Goal: Find specific fact: Find contact information

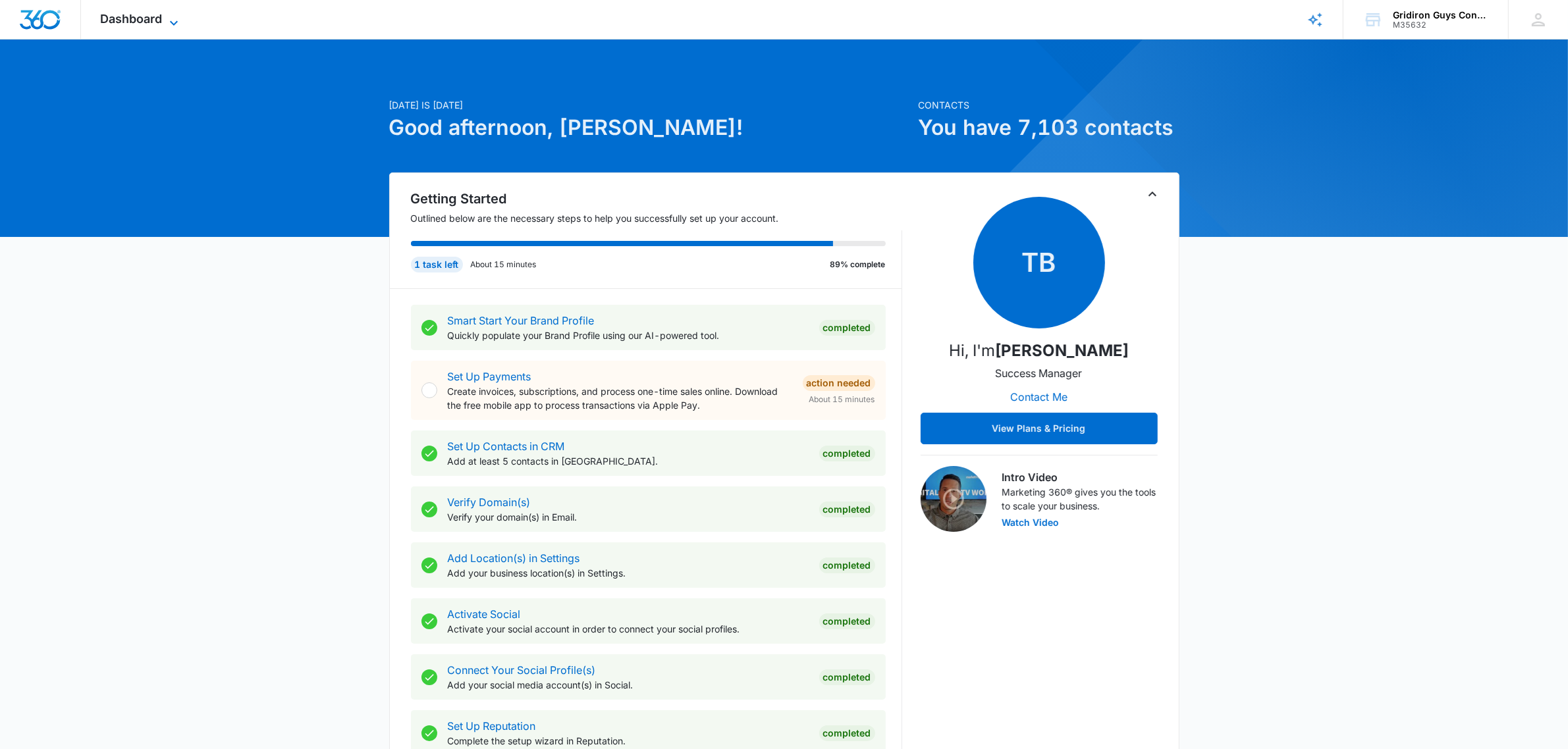
click at [137, 22] on span "Dashboard" at bounding box center [131, 19] width 62 height 14
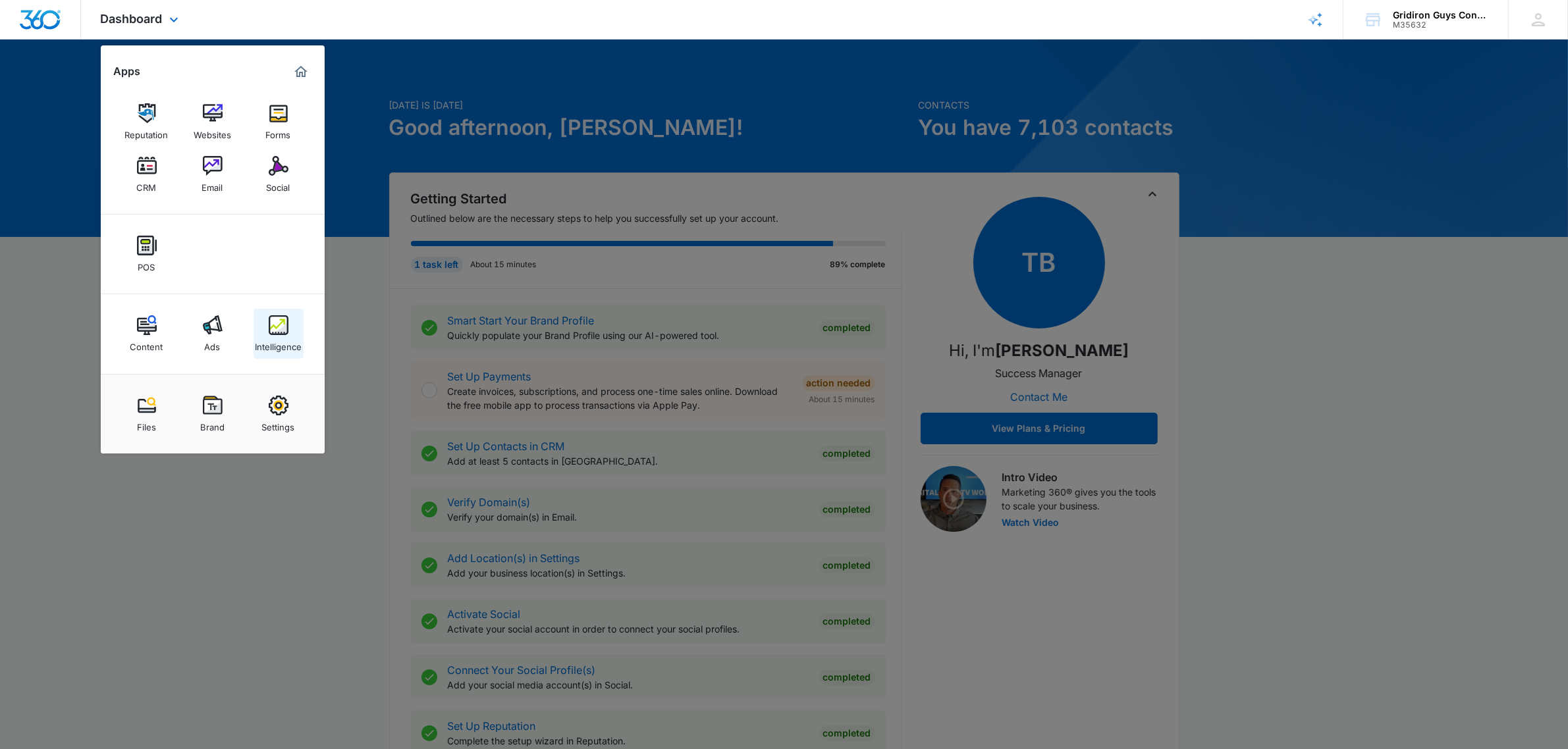
click at [276, 321] on img at bounding box center [278, 325] width 20 height 20
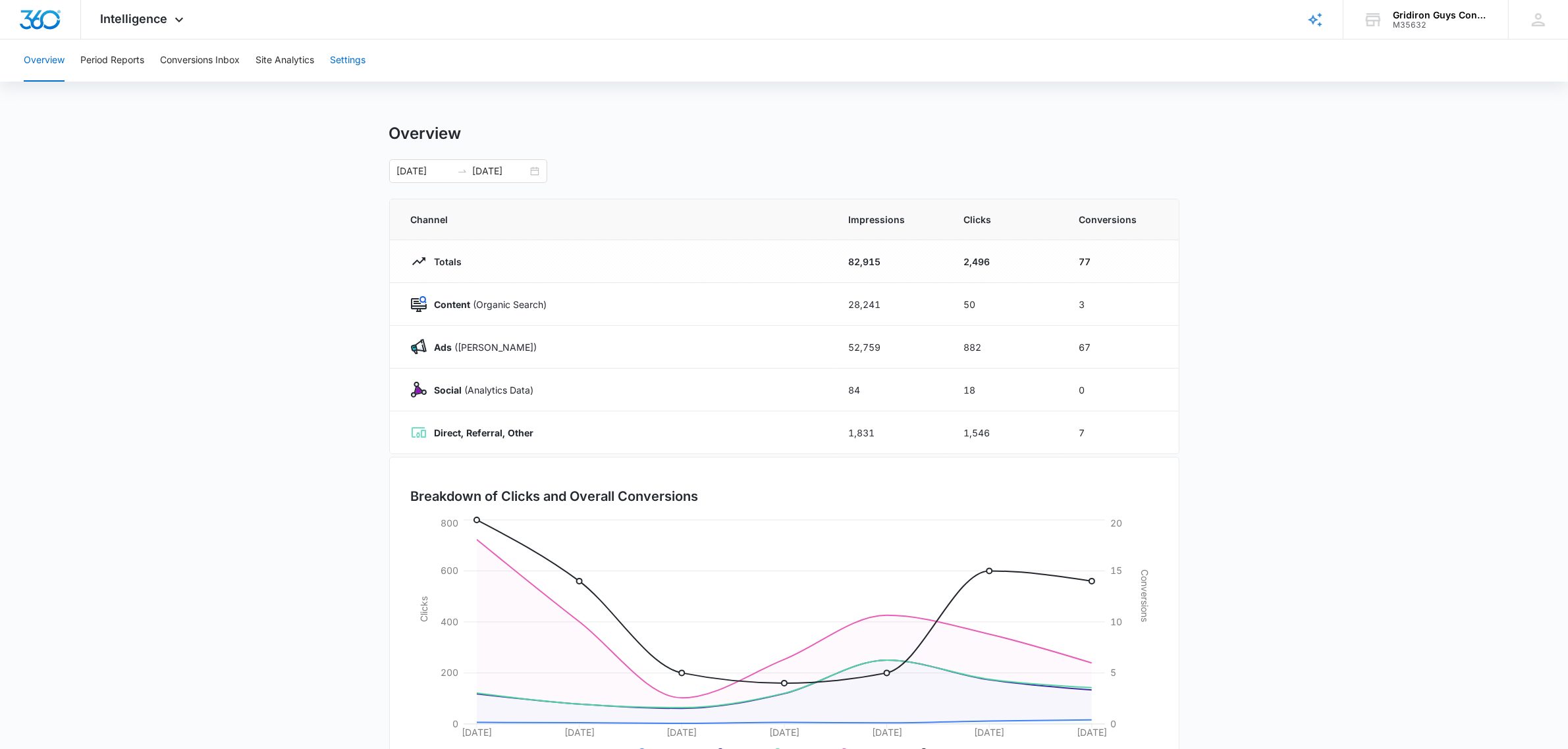
click at [350, 66] on button "Settings" at bounding box center [347, 61] width 36 height 42
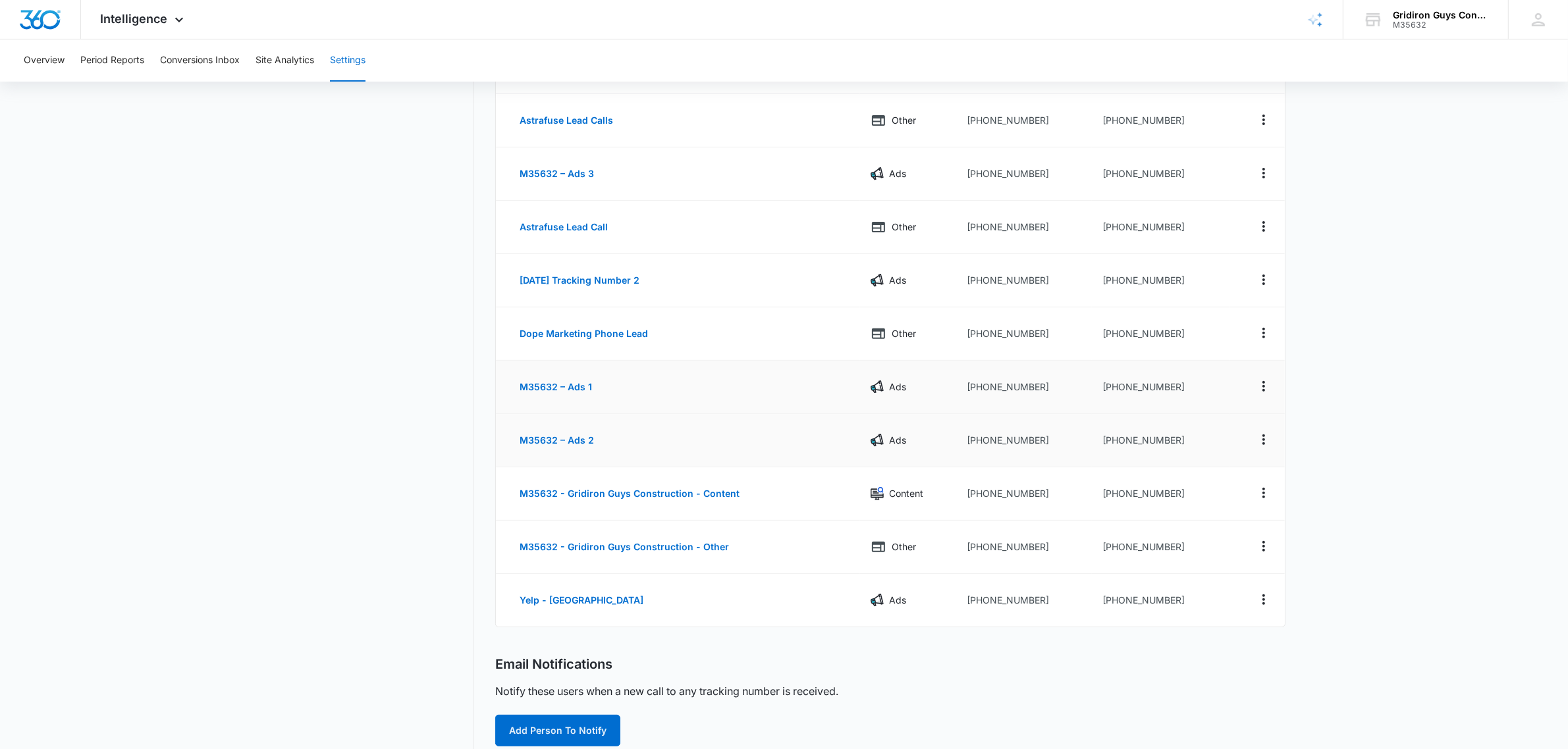
scroll to position [447, 0]
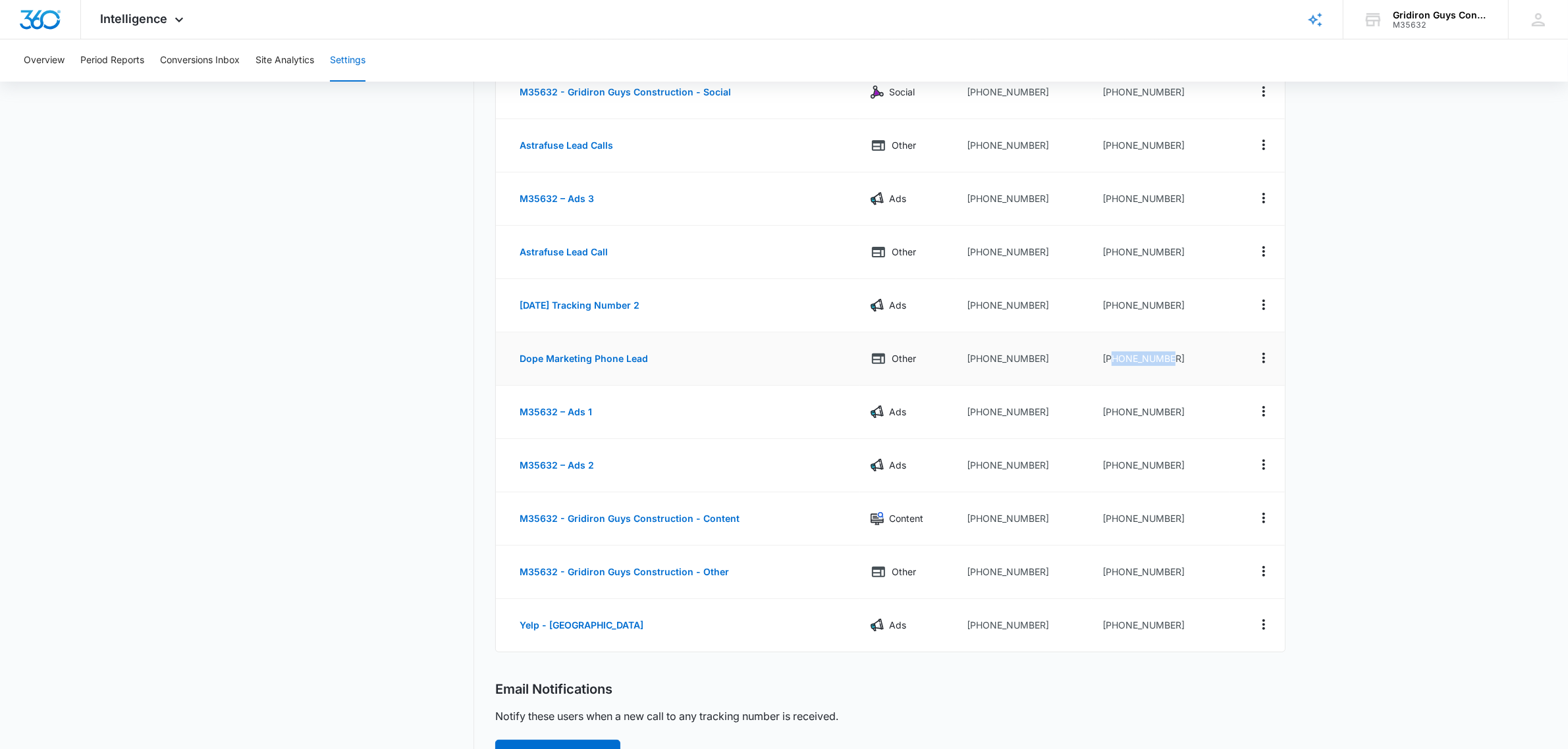
drag, startPoint x: 1183, startPoint y: 359, endPoint x: 1110, endPoint y: 363, distance: 73.1
click at [1110, 363] on td "[PHONE_NUMBER]" at bounding box center [1160, 359] width 138 height 53
copy td "3303336801"
